Goal: Consume media (video, audio): Consume media (video, audio)

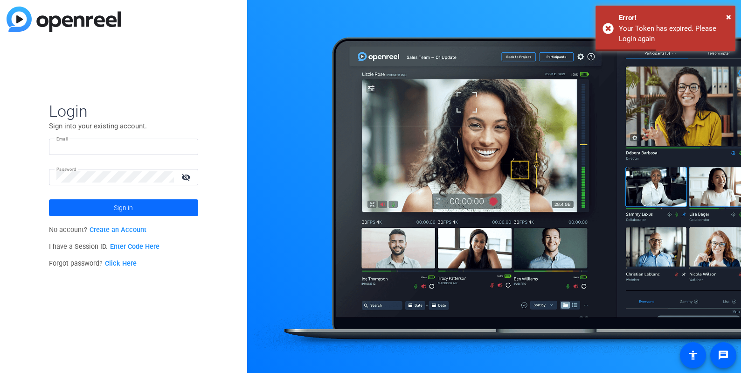
type input "[EMAIL_ADDRESS][DOMAIN_NAME]"
click at [124, 205] on span "Sign in" at bounding box center [123, 207] width 19 height 23
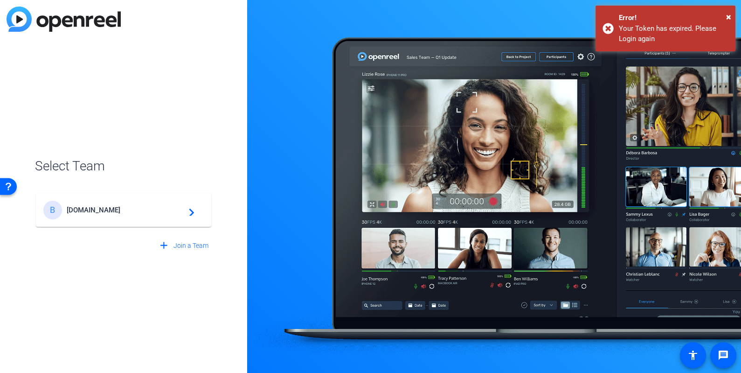
click at [124, 205] on div "B [DOMAIN_NAME] navigate_next" at bounding box center [123, 210] width 160 height 19
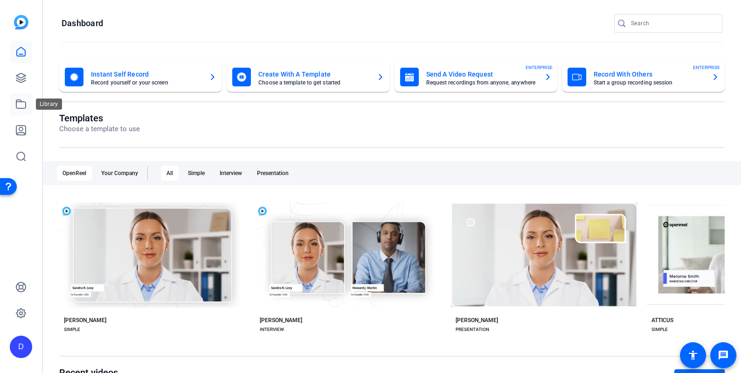
click at [18, 100] on icon at bounding box center [20, 104] width 9 height 8
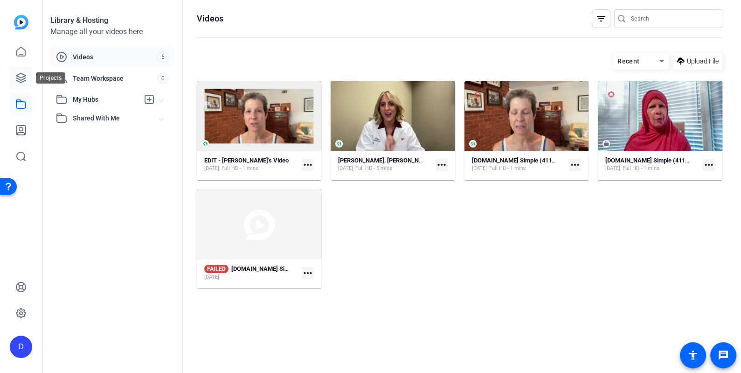
click at [28, 81] on link at bounding box center [21, 78] width 22 height 22
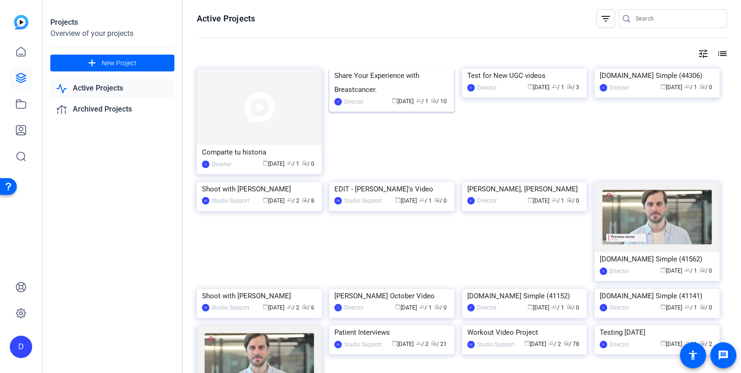
click at [386, 69] on img at bounding box center [391, 69] width 125 height 0
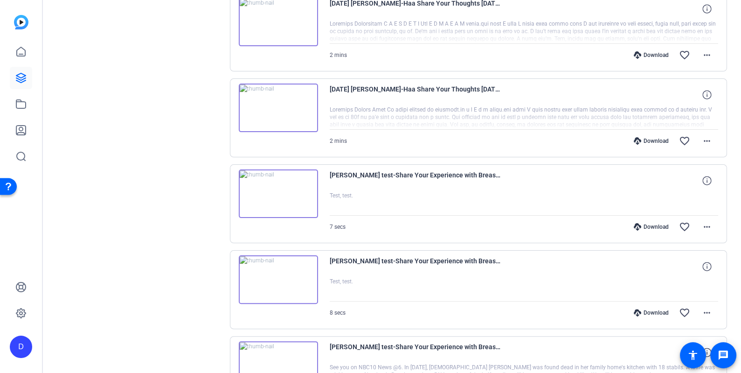
scroll to position [423, 0]
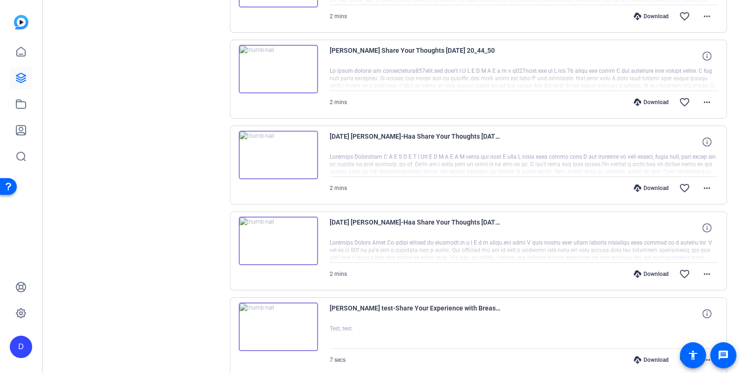
click at [275, 234] on img at bounding box center [278, 240] width 79 height 48
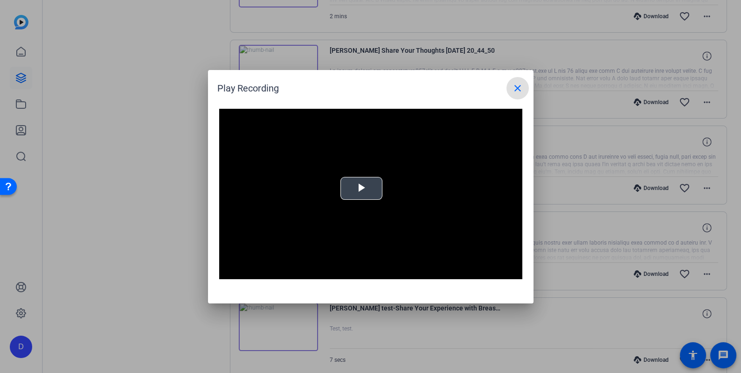
click at [361, 188] on span "Video Player" at bounding box center [361, 188] width 0 height 0
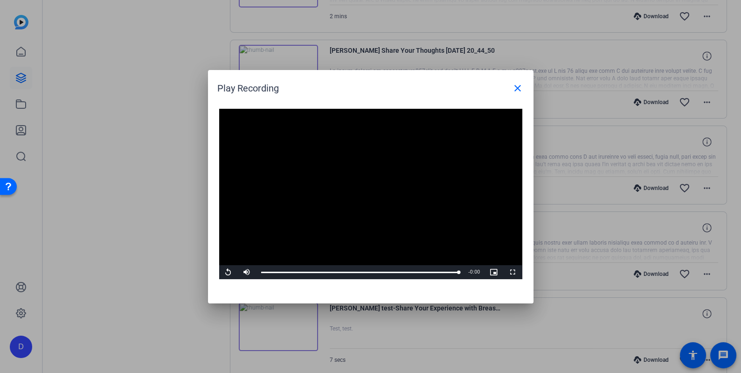
click at [379, 177] on video "Video Player" at bounding box center [370, 194] width 303 height 171
click at [228, 272] on span "Video Player" at bounding box center [228, 272] width 19 height 0
click at [227, 272] on span "Video Player" at bounding box center [228, 272] width 19 height 0
click at [230, 272] on span "Video Player" at bounding box center [228, 272] width 19 height 0
click at [231, 272] on span "Video Player" at bounding box center [228, 272] width 19 height 0
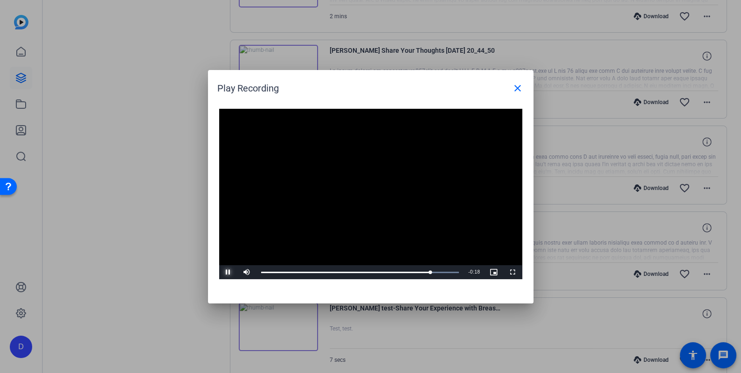
click at [228, 272] on span "Video Player" at bounding box center [228, 272] width 19 height 0
click at [227, 272] on span "Video Player" at bounding box center [228, 272] width 19 height 0
click at [232, 272] on span "Video Player" at bounding box center [228, 272] width 19 height 0
click at [228, 272] on span "Video Player" at bounding box center [228, 272] width 19 height 0
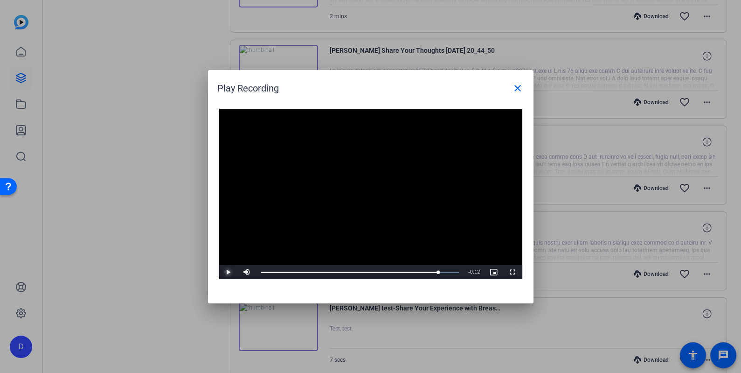
click at [228, 272] on span "Video Player" at bounding box center [228, 272] width 19 height 0
click at [229, 272] on span "Video Player" at bounding box center [228, 272] width 19 height 0
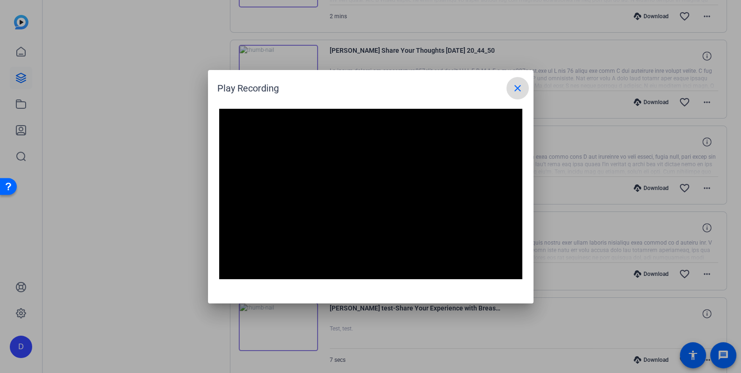
click at [519, 87] on mat-icon "close" at bounding box center [517, 88] width 11 height 11
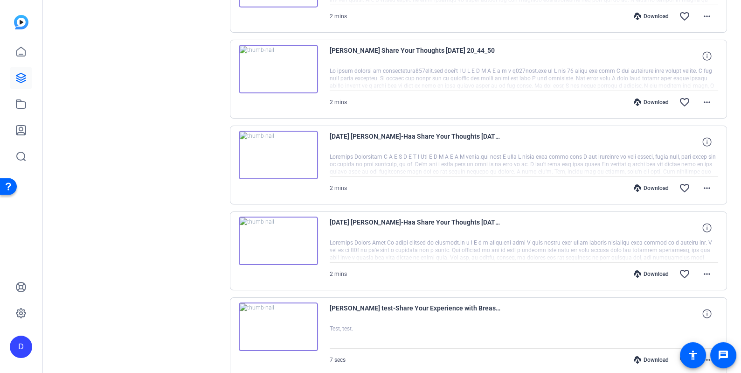
click at [299, 144] on img at bounding box center [278, 155] width 79 height 48
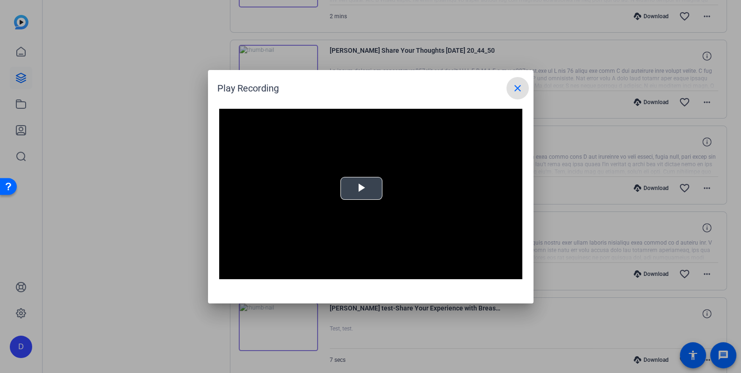
click at [368, 187] on video "Video Player" at bounding box center [370, 194] width 303 height 171
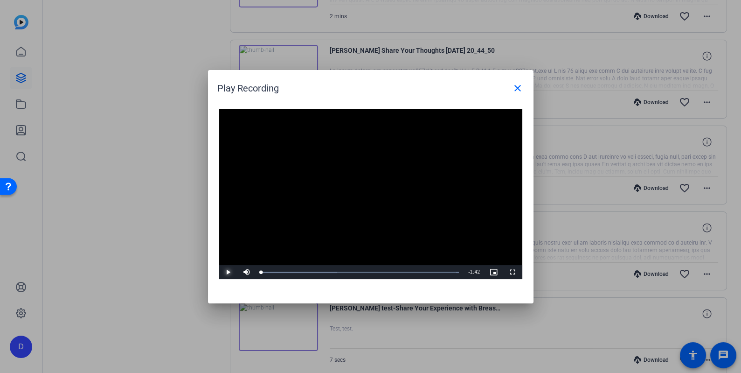
click at [228, 272] on span "Video Player" at bounding box center [228, 272] width 19 height 0
click at [226, 272] on span "Video Player" at bounding box center [228, 272] width 19 height 0
click at [230, 272] on span "Video Player" at bounding box center [228, 272] width 19 height 0
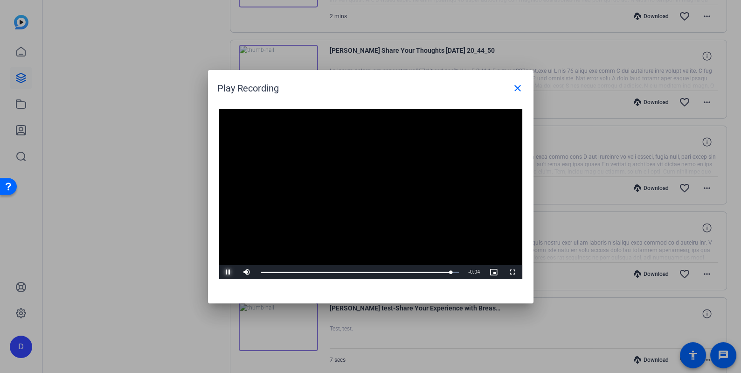
click at [228, 272] on span "Video Player" at bounding box center [228, 272] width 19 height 0
click at [225, 272] on span "Video Player" at bounding box center [228, 272] width 19 height 0
click at [226, 272] on span "Video Player" at bounding box center [228, 272] width 19 height 0
click at [520, 86] on mat-icon "close" at bounding box center [517, 88] width 11 height 11
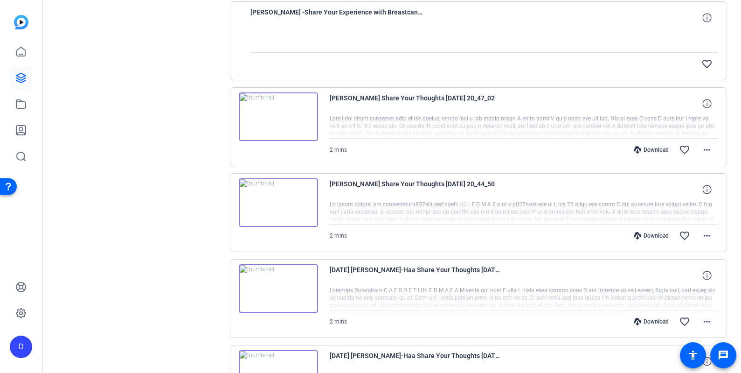
scroll to position [286, 0]
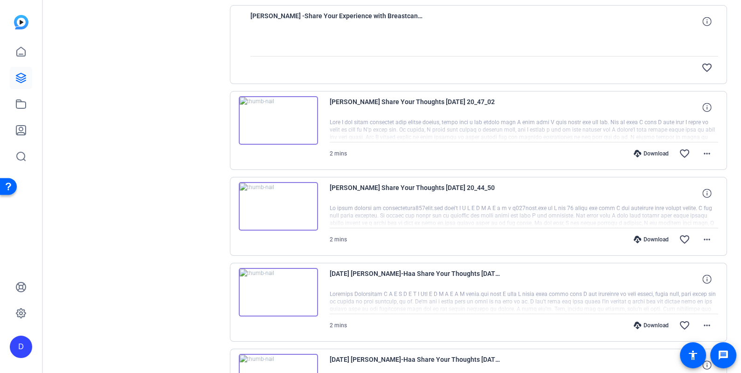
click at [291, 126] on img at bounding box center [278, 120] width 79 height 48
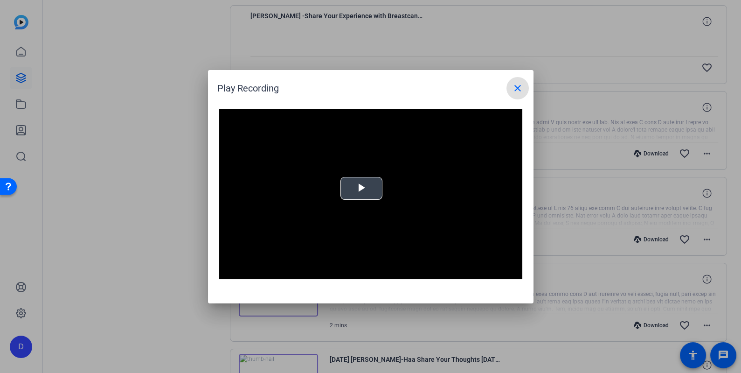
click at [361, 188] on span "Video Player" at bounding box center [361, 188] width 0 height 0
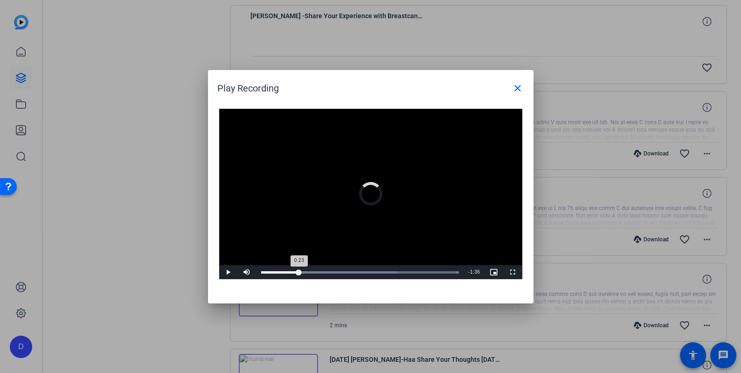
click at [299, 270] on div "Loaded : 100.00% 0:23 0:23" at bounding box center [360, 272] width 208 height 14
click at [285, 271] on div "Loaded : 100.00% 0:14 0:14" at bounding box center [360, 272] width 198 height 2
click at [228, 272] on span "Video Player" at bounding box center [228, 272] width 19 height 0
click at [230, 272] on span "Video Player" at bounding box center [228, 272] width 19 height 0
click at [228, 272] on span "Video Player" at bounding box center [228, 272] width 19 height 0
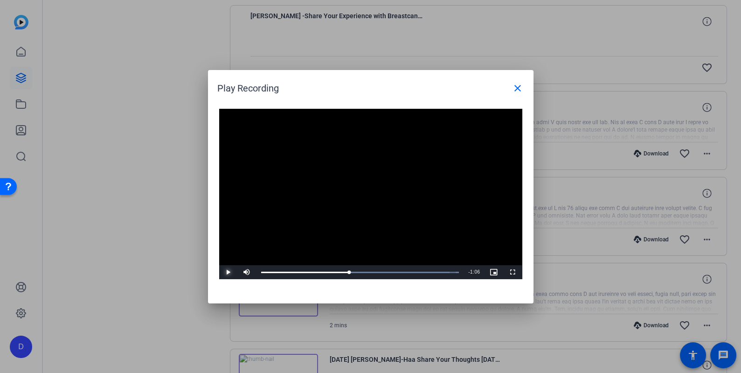
click at [228, 272] on span "Video Player" at bounding box center [228, 272] width 19 height 0
click at [230, 272] on span "Video Player" at bounding box center [228, 272] width 19 height 0
click at [231, 272] on span "Video Player" at bounding box center [228, 272] width 19 height 0
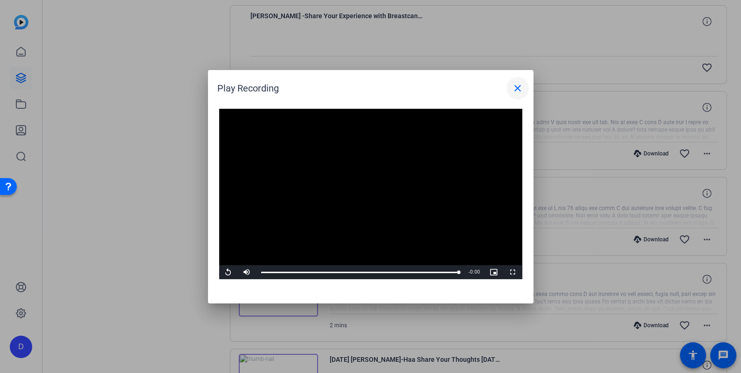
click at [517, 88] on mat-icon "close" at bounding box center [517, 88] width 11 height 11
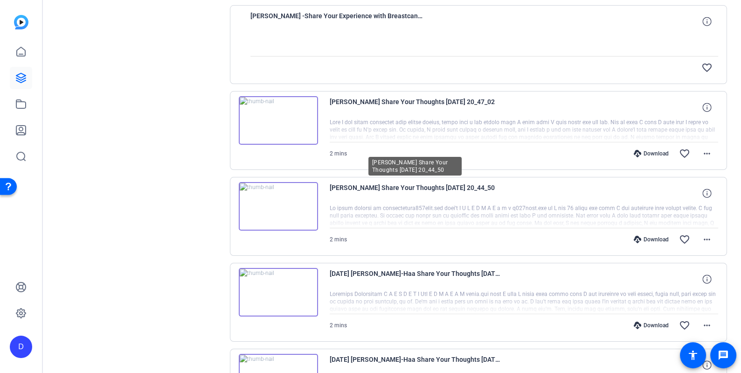
click at [346, 185] on span "[PERSON_NAME] Share Your Thoughts [DATE] 20_44_50" at bounding box center [416, 193] width 173 height 22
click at [295, 197] on img at bounding box center [278, 206] width 79 height 48
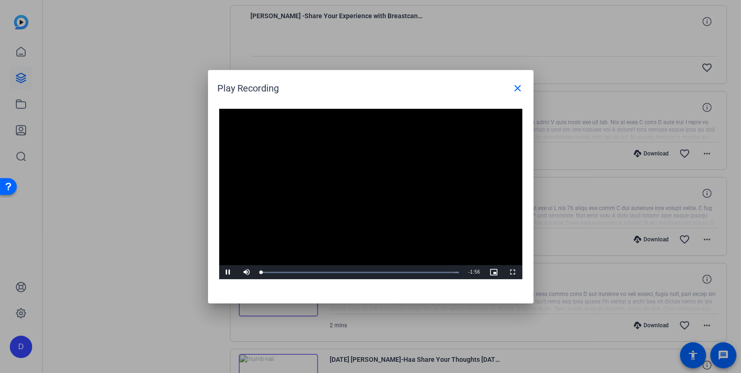
click at [366, 188] on video "Video Player" at bounding box center [370, 194] width 303 height 171
click at [227, 272] on span "Video Player" at bounding box center [228, 272] width 19 height 0
click at [230, 272] on span "Video Player" at bounding box center [228, 272] width 19 height 0
click at [231, 272] on span "Video Player" at bounding box center [228, 272] width 19 height 0
click at [228, 272] on span "Video Player" at bounding box center [228, 272] width 19 height 0
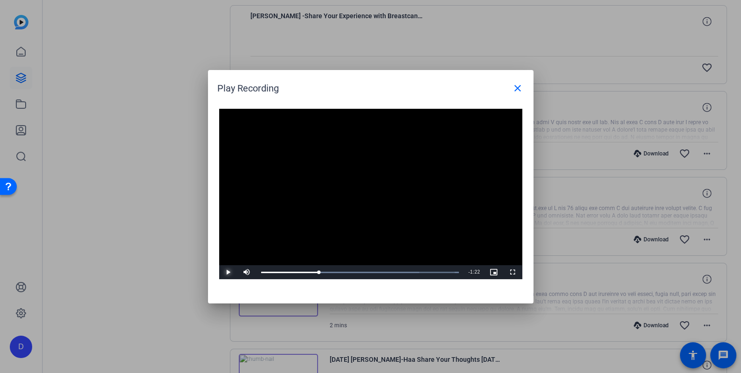
click at [229, 272] on span "Video Player" at bounding box center [228, 272] width 19 height 0
click at [225, 272] on span "Video Player" at bounding box center [228, 272] width 19 height 0
click at [228, 272] on span "Video Player" at bounding box center [228, 272] width 19 height 0
click at [229, 272] on span "Video Player" at bounding box center [228, 272] width 19 height 0
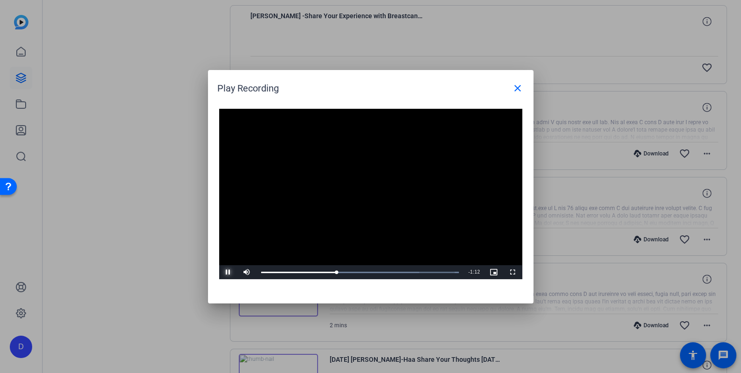
click at [228, 272] on span "Video Player" at bounding box center [228, 272] width 19 height 0
click at [230, 272] on span "Video Player" at bounding box center [228, 272] width 19 height 0
click at [229, 272] on span "Video Player" at bounding box center [228, 272] width 19 height 0
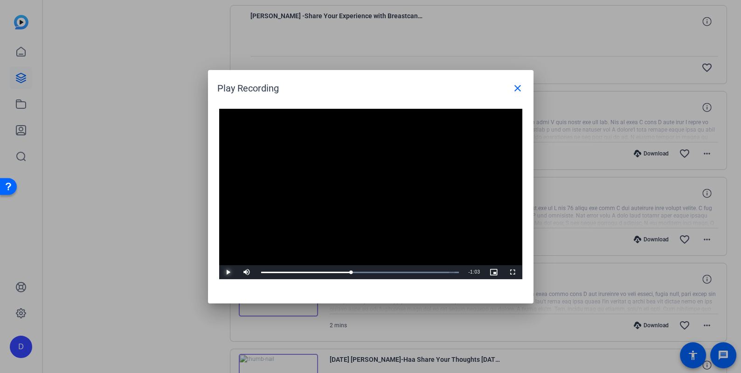
click at [229, 272] on span "Video Player" at bounding box center [228, 272] width 19 height 0
click at [228, 272] on span "Video Player" at bounding box center [228, 272] width 19 height 0
click at [227, 272] on span "Video Player" at bounding box center [228, 272] width 19 height 0
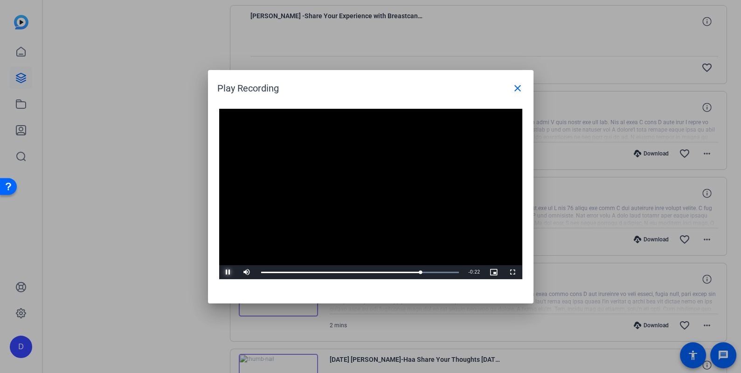
click at [228, 272] on span "Video Player" at bounding box center [228, 272] width 19 height 0
click at [227, 272] on span "Video Player" at bounding box center [228, 272] width 19 height 0
click at [516, 87] on mat-icon "close" at bounding box center [517, 88] width 11 height 11
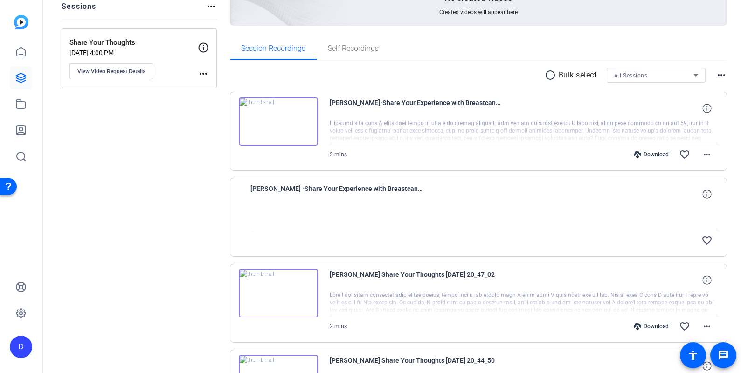
scroll to position [38, 0]
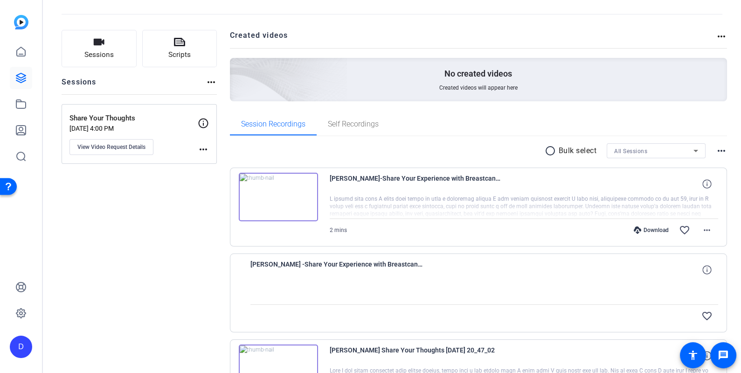
click at [272, 194] on img at bounding box center [278, 197] width 79 height 48
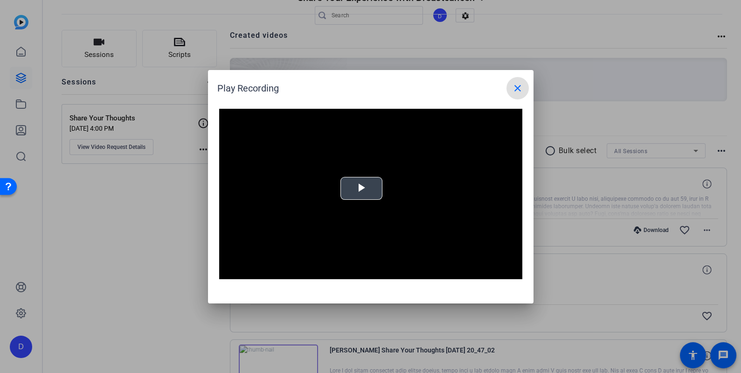
click at [361, 188] on span "Video Player" at bounding box center [361, 188] width 0 height 0
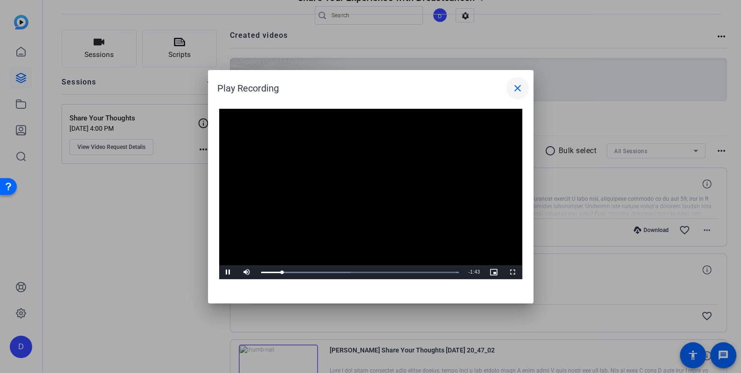
click at [514, 82] on button "close" at bounding box center [517, 88] width 22 height 22
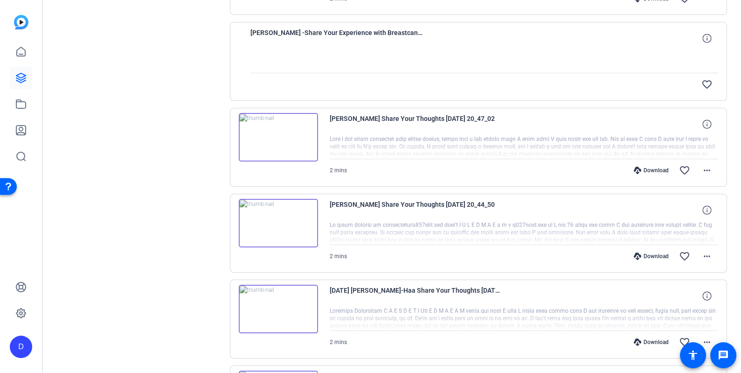
scroll to position [293, 0]
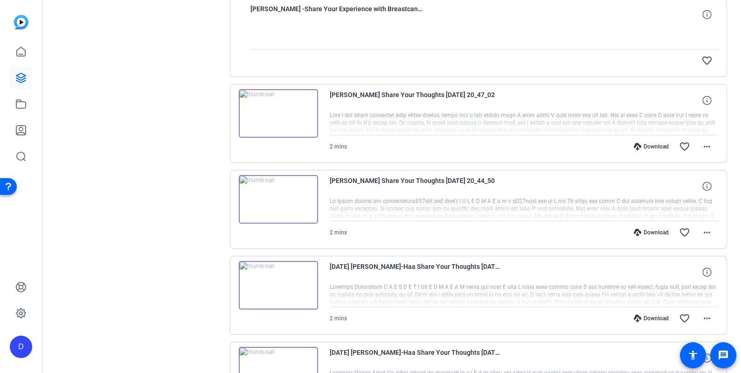
click at [278, 276] on img at bounding box center [278, 285] width 79 height 48
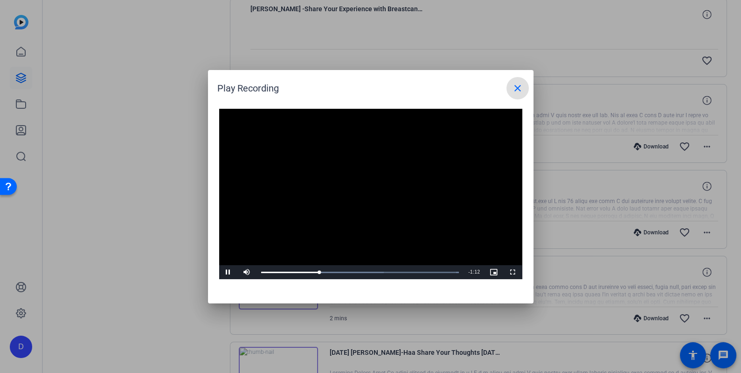
click at [520, 84] on mat-icon "close" at bounding box center [517, 88] width 11 height 11
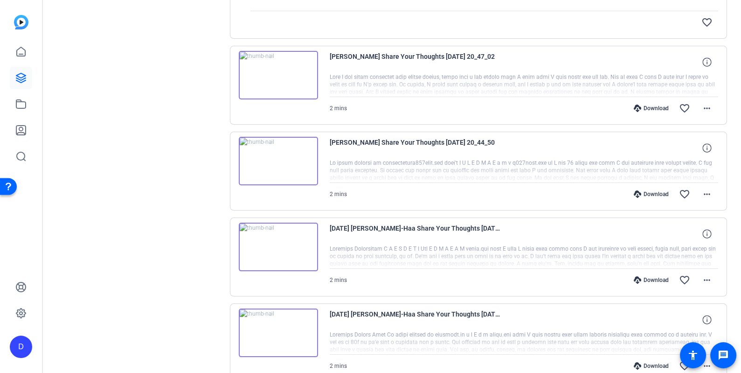
scroll to position [339, 0]
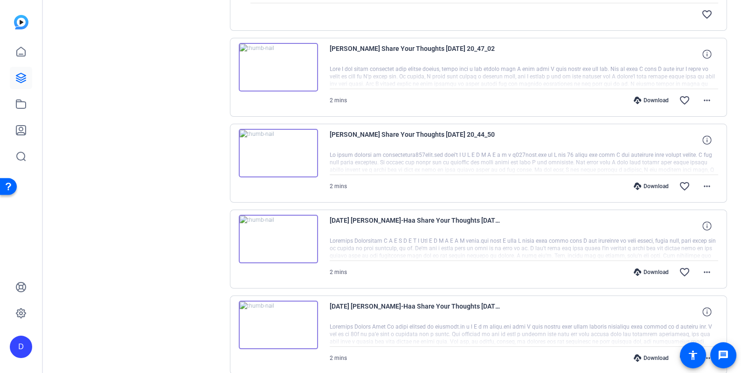
click at [276, 318] on img at bounding box center [278, 324] width 79 height 48
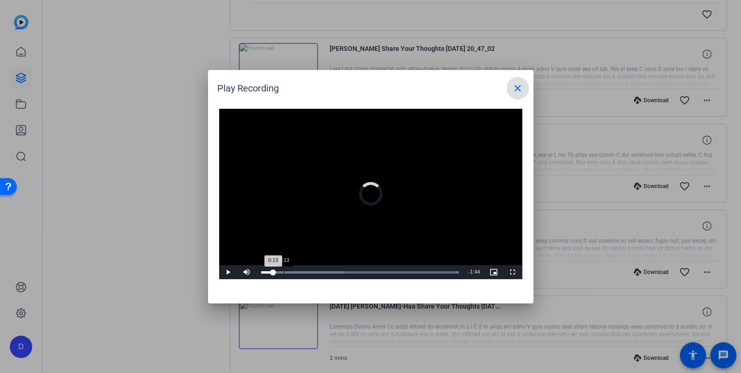
click at [284, 272] on div "0:13" at bounding box center [284, 272] width 0 height 2
click at [227, 272] on span "Video Player" at bounding box center [228, 272] width 19 height 0
click at [388, 271] on div "1:14" at bounding box center [388, 272] width 0 height 2
click at [421, 270] on div "Loaded : 100.00% 1:34 1:34" at bounding box center [360, 272] width 208 height 14
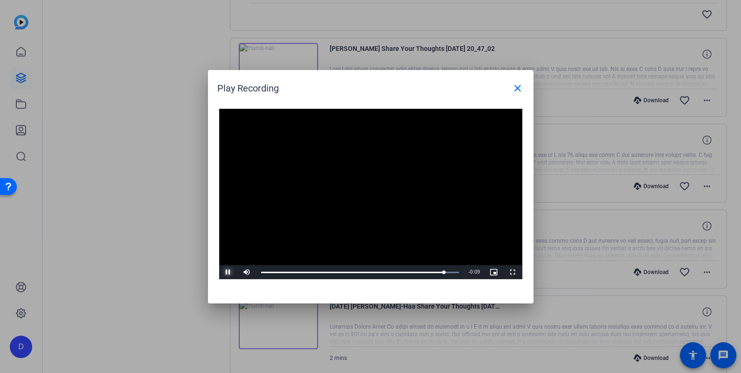
click at [228, 272] on span "Video Player" at bounding box center [228, 272] width 19 height 0
